Goal: Task Accomplishment & Management: Understand process/instructions

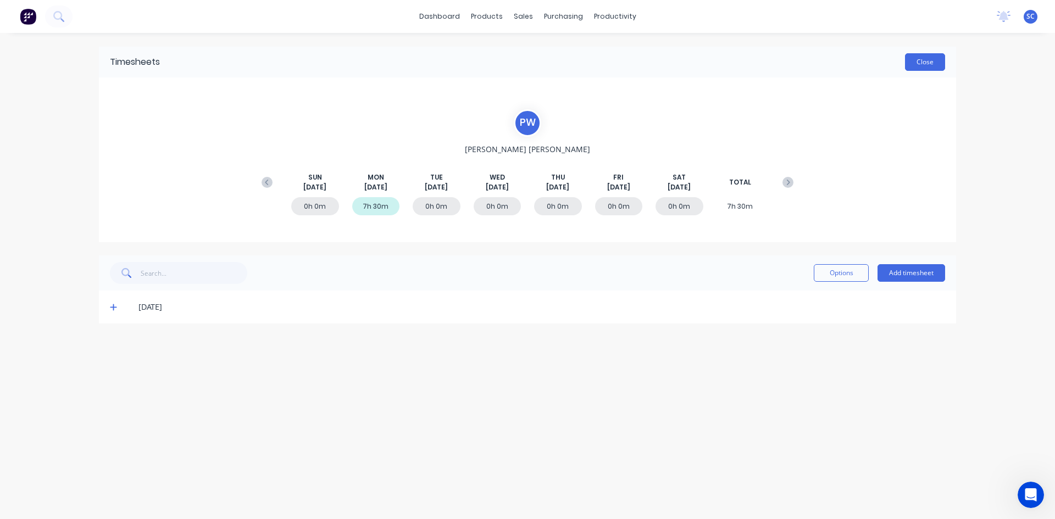
click at [917, 65] on button "Close" at bounding box center [925, 62] width 40 height 18
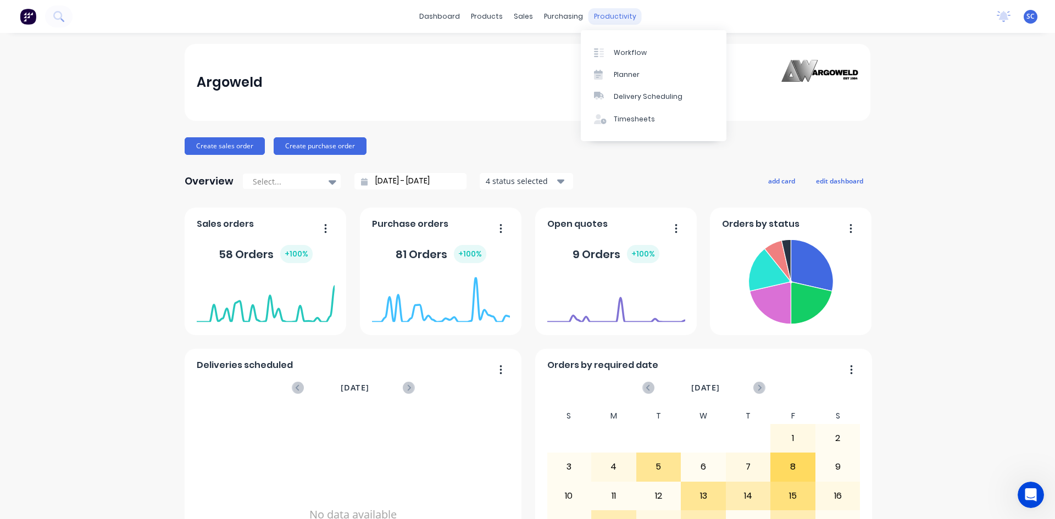
click at [598, 16] on div "productivity" at bounding box center [614, 16] width 53 height 16
click at [625, 54] on div "Workflow" at bounding box center [630, 53] width 33 height 10
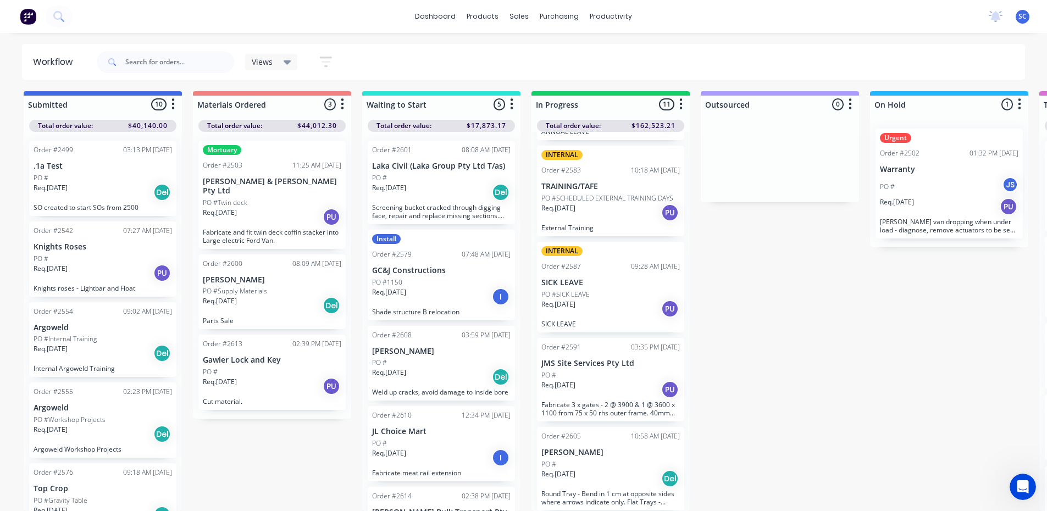
scroll to position [10, 0]
click at [618, 385] on div "Req. [DATE] PU" at bounding box center [610, 389] width 138 height 19
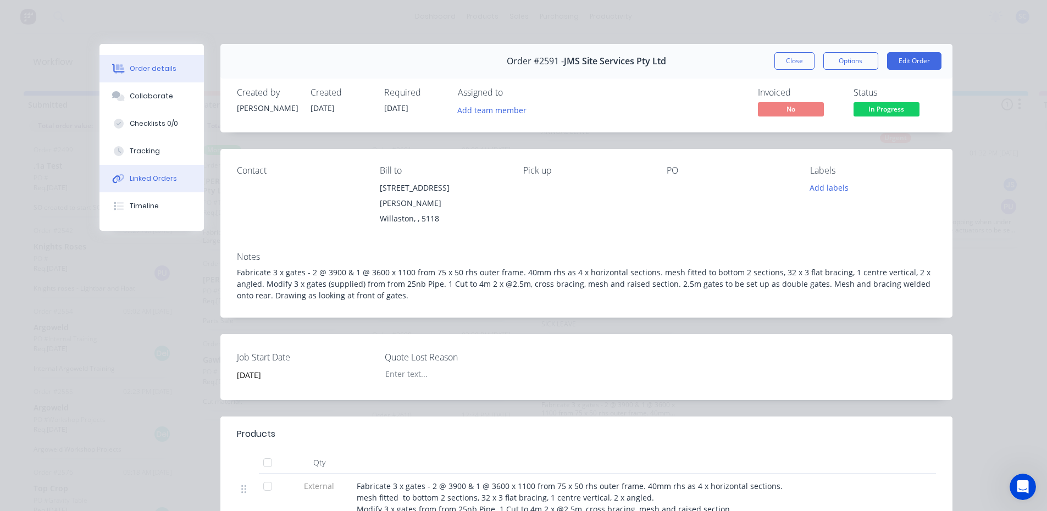
click at [171, 179] on button "Linked Orders" at bounding box center [151, 178] width 104 height 27
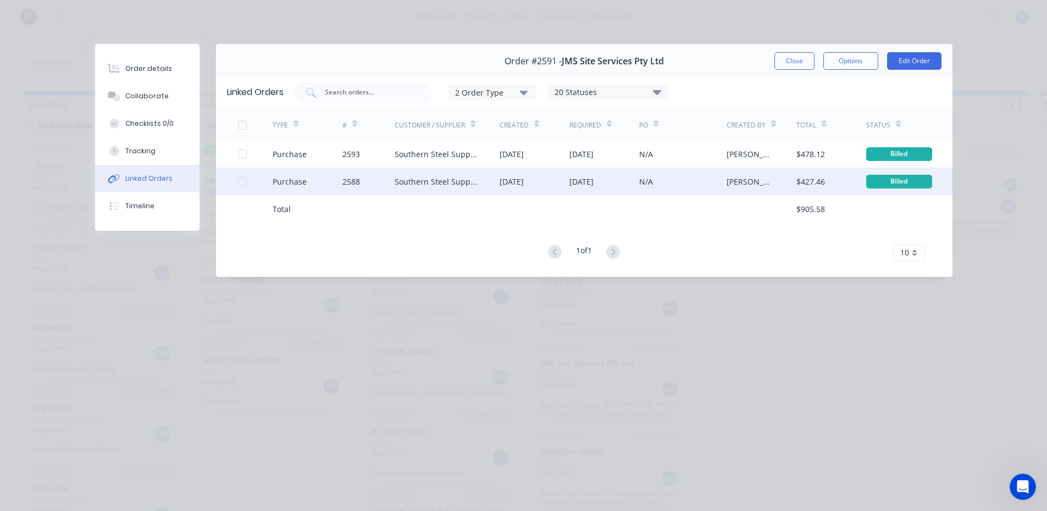
click at [418, 186] on div "Southern Steel Supplies (Adsteel Brokers T/as)" at bounding box center [436, 182] width 83 height 12
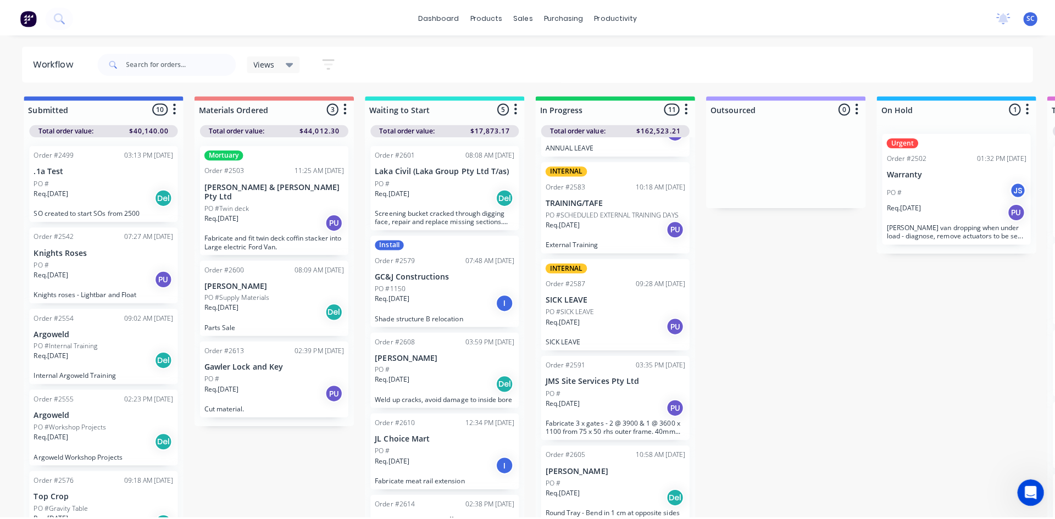
scroll to position [592, 0]
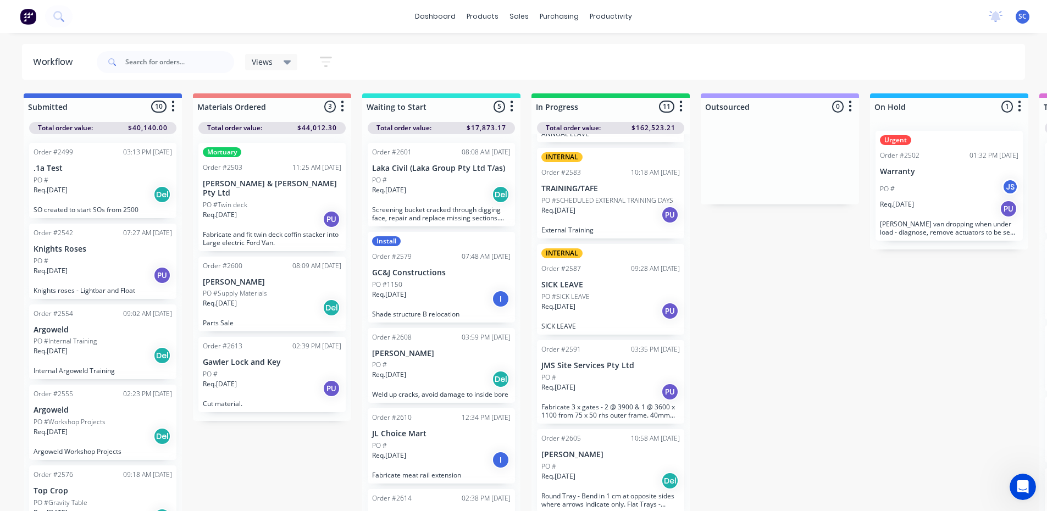
click at [612, 385] on div "Req. [DATE] PU" at bounding box center [610, 391] width 138 height 19
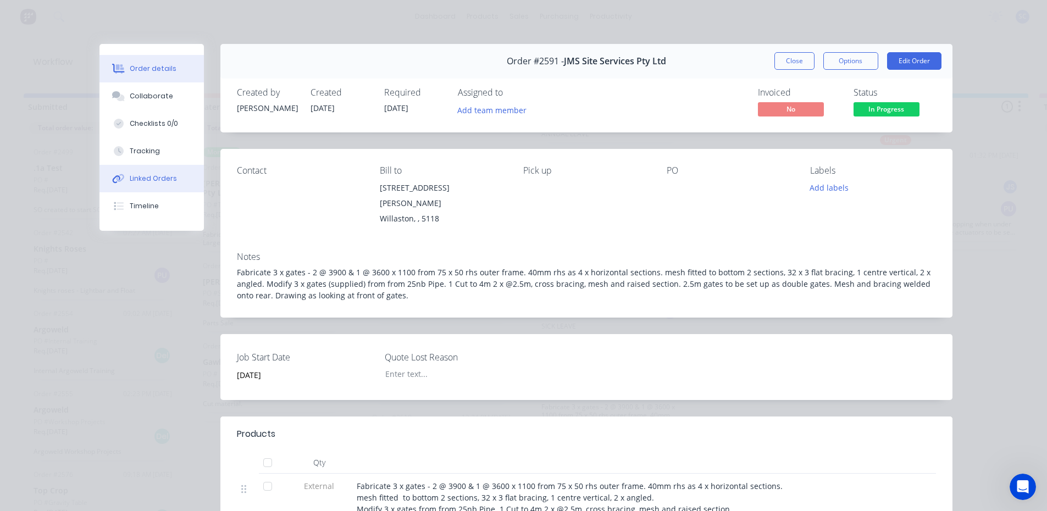
click at [168, 174] on div "Linked Orders" at bounding box center [153, 179] width 47 height 10
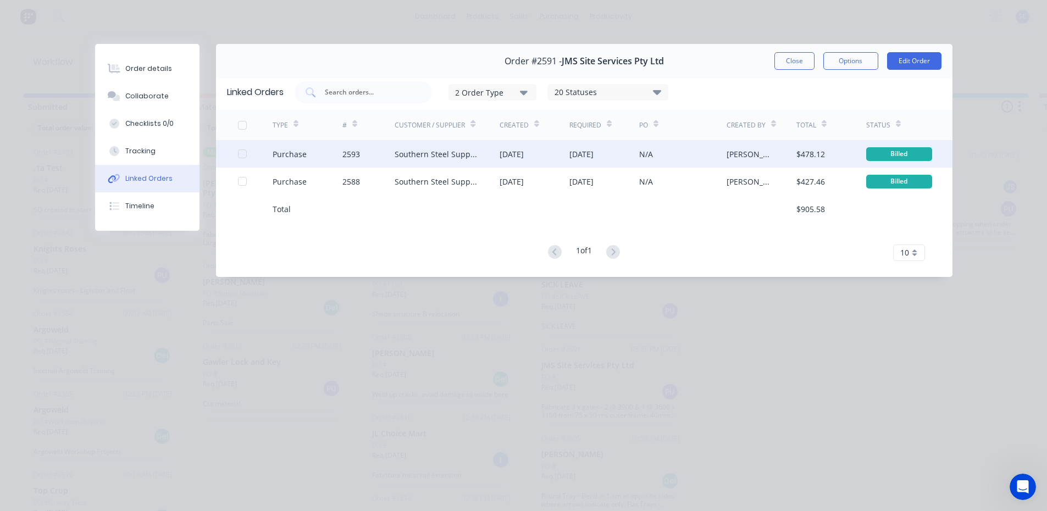
click at [476, 149] on div "Southern Steel Supplies (Adsteel Brokers T/as)" at bounding box center [436, 154] width 83 height 12
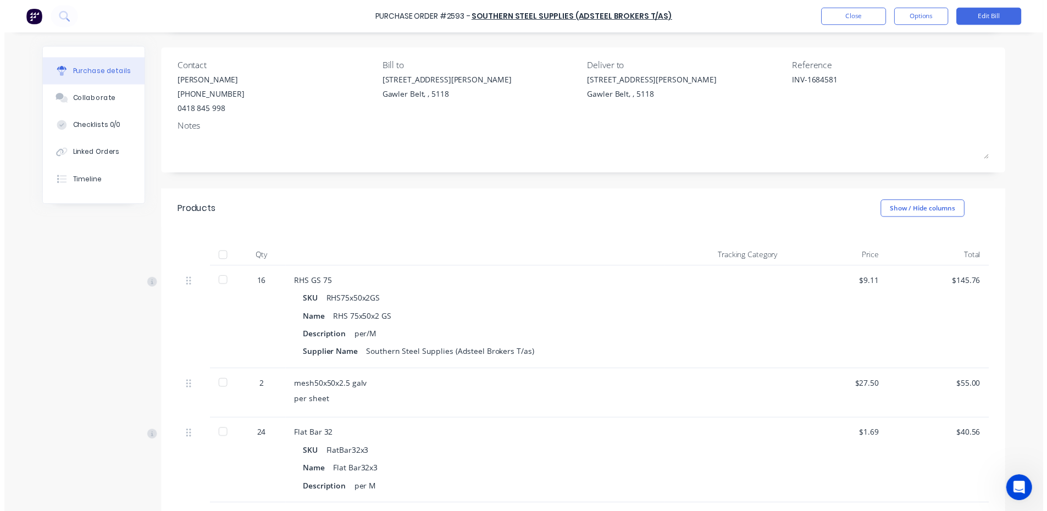
scroll to position [140, 0]
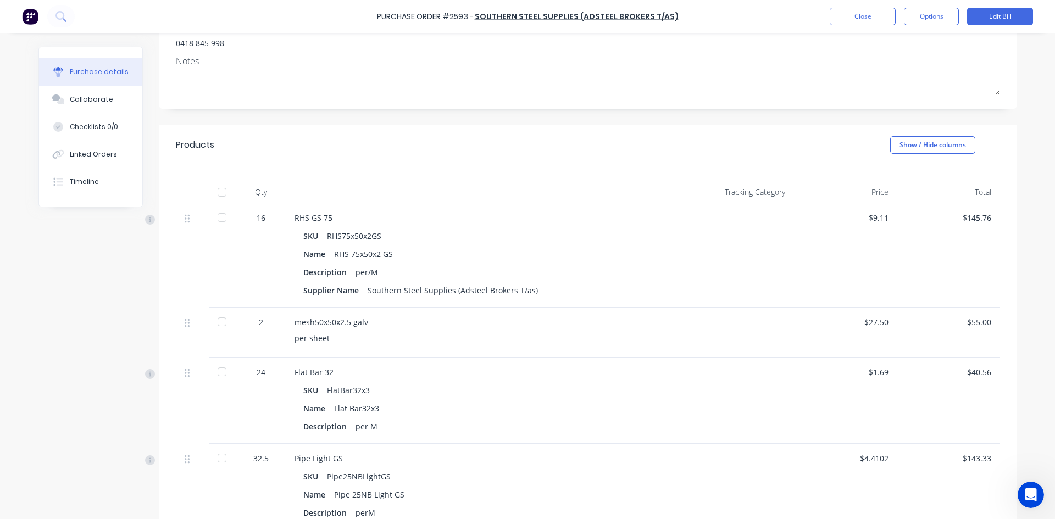
type textarea "x"
click at [845, 18] on button "Close" at bounding box center [863, 17] width 66 height 18
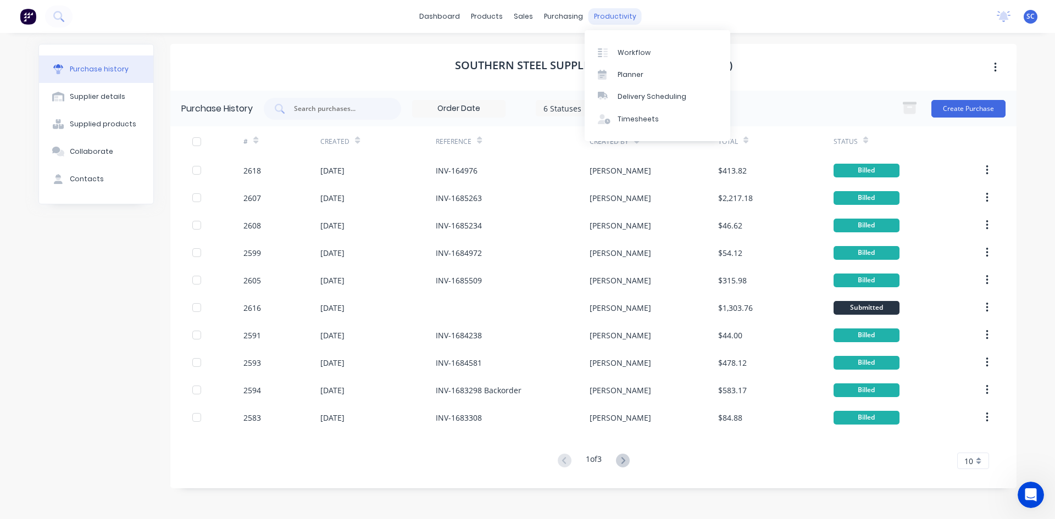
click at [616, 15] on div "productivity" at bounding box center [614, 16] width 53 height 16
click at [613, 16] on div "productivity" at bounding box center [614, 16] width 53 height 16
click at [631, 54] on div "Workflow" at bounding box center [634, 53] width 33 height 10
